Goal: Task Accomplishment & Management: Use online tool/utility

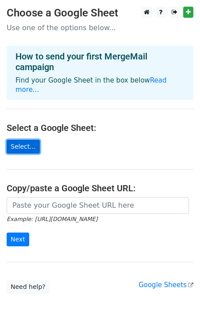
click at [32, 140] on link "Select..." at bounding box center [23, 147] width 33 height 14
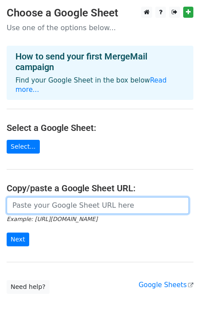
click at [46, 201] on input "url" at bounding box center [98, 205] width 183 height 17
paste input "https://docs.google.com/forms/d/1HS2ESEOHCl9asD_o8heLXLsBM5lVI8Z5yDxD6xiR87U/ed…"
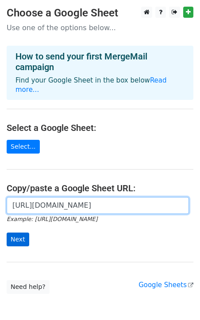
type input "https://docs.google.com/forms/d/1HS2ESEOHCl9asD_o8heLXLsBM5lVI8Z5yDxD6xiR87U/ed…"
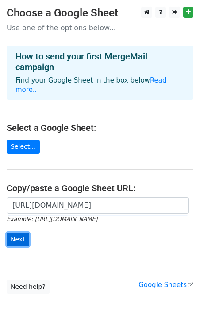
scroll to position [0, 0]
click at [19, 232] on input "Next" at bounding box center [18, 239] width 23 height 14
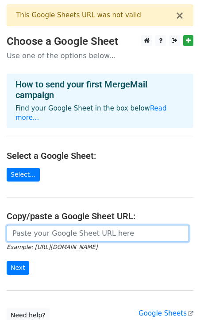
click at [54, 229] on input "url" at bounding box center [98, 233] width 183 height 17
paste input "https://docs.google.com/forms/d/1HS2ESEOHCl9asD_o8heLXLsBM5lVI8Z5yDxD6xiR87U/ed…"
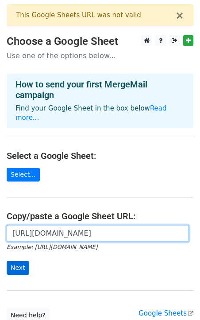
type input "https://docs.google.com/forms/d/1HS2ESEOHCl9asD_o8heLXLsBM5lVI8Z5yDxD6xiR87U/ed…"
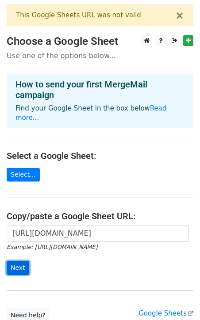
click at [21, 261] on input "Next" at bounding box center [18, 268] width 23 height 14
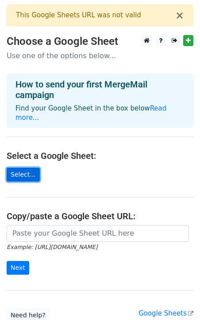
click at [28, 168] on link "Select..." at bounding box center [23, 175] width 33 height 14
click at [29, 168] on link "Select..." at bounding box center [23, 175] width 33 height 14
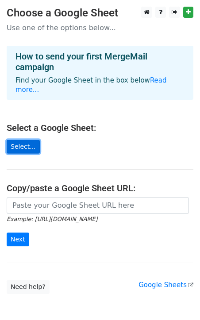
click at [29, 140] on link "Select..." at bounding box center [23, 147] width 33 height 14
click at [27, 142] on link "Select..." at bounding box center [23, 147] width 33 height 14
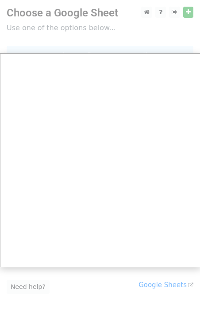
scroll to position [0, 1]
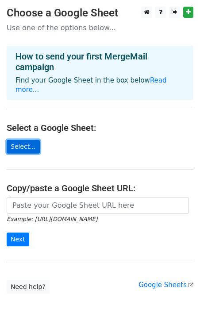
click at [29, 140] on link "Select..." at bounding box center [23, 147] width 33 height 14
click at [26, 140] on link "Select..." at bounding box center [23, 147] width 33 height 14
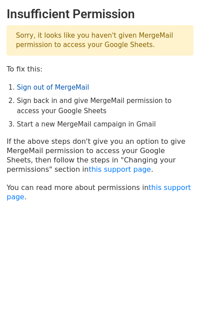
click at [52, 89] on link "Sign out of MergeMail" at bounding box center [53, 87] width 72 height 8
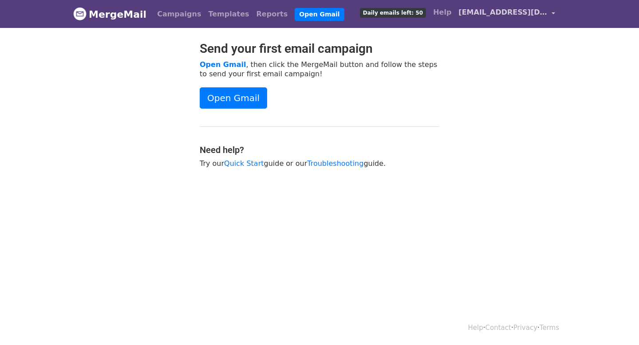
click at [514, 7] on link "shay135791@gmail.com" at bounding box center [507, 14] width 104 height 21
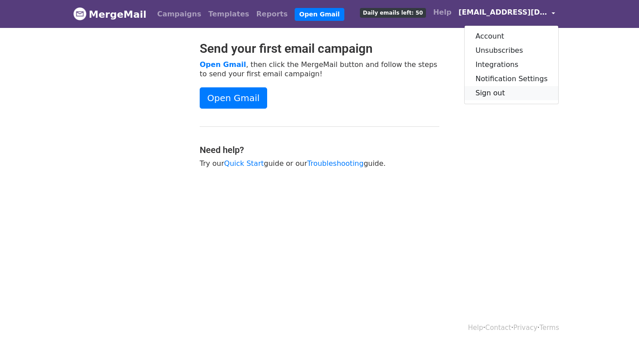
click at [500, 94] on link "Sign out" at bounding box center [511, 93] width 94 height 14
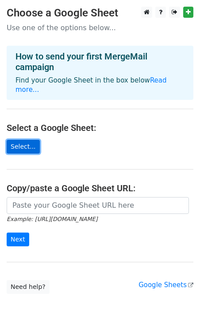
click at [24, 140] on link "Select..." at bounding box center [23, 147] width 33 height 14
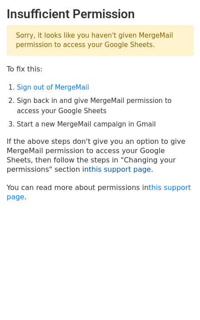
click at [89, 168] on link "this support page" at bounding box center [120, 169] width 63 height 8
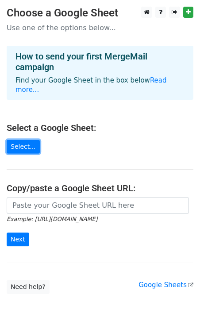
click at [27, 140] on link "Select..." at bounding box center [23, 147] width 33 height 14
click at [30, 141] on link "Select..." at bounding box center [23, 147] width 33 height 14
click at [29, 140] on link "Select..." at bounding box center [23, 147] width 33 height 14
click at [24, 140] on link "Select..." at bounding box center [23, 147] width 33 height 14
click at [28, 140] on link "Select..." at bounding box center [23, 147] width 33 height 14
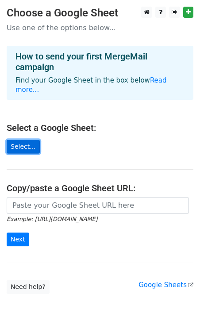
click at [28, 140] on link "Select..." at bounding box center [23, 147] width 33 height 14
click at [27, 140] on link "Select..." at bounding box center [23, 147] width 33 height 14
click at [28, 140] on link "Select..." at bounding box center [23, 147] width 33 height 14
click at [23, 140] on link "Select..." at bounding box center [23, 147] width 33 height 14
click at [22, 143] on link "Select..." at bounding box center [23, 147] width 33 height 14
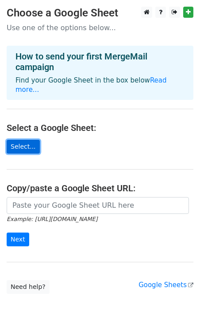
click at [27, 140] on link "Select..." at bounding box center [23, 147] width 33 height 14
click at [25, 140] on link "Select..." at bounding box center [23, 147] width 33 height 14
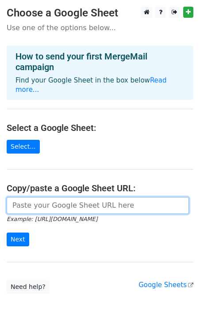
click at [67, 197] on input "url" at bounding box center [98, 205] width 183 height 17
paste input "https://docs.google.com/spreadsheets/d/1v6RPGFz5d4H9BTK_ISM_5xUnRSwLysWYzrIcTG9…"
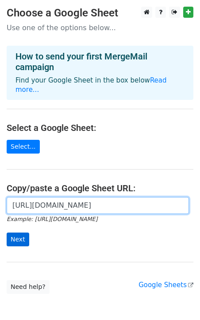
type input "https://docs.google.com/spreadsheets/d/1v6RPGFz5d4H9BTK_ISM_5xUnRSwLysWYzrIcTG9…"
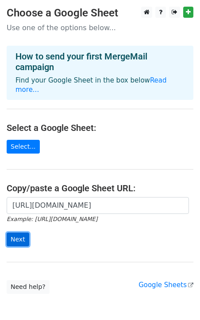
click at [15, 234] on input "Next" at bounding box center [18, 239] width 23 height 14
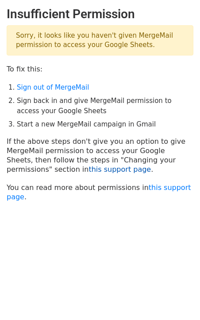
click at [89, 167] on link "this support page" at bounding box center [120, 169] width 63 height 8
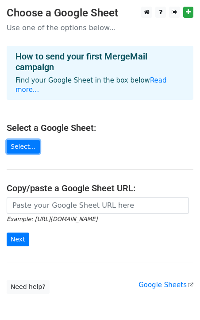
click at [35, 140] on link "Select..." at bounding box center [23, 147] width 33 height 14
